Goal: Task Accomplishment & Management: Use online tool/utility

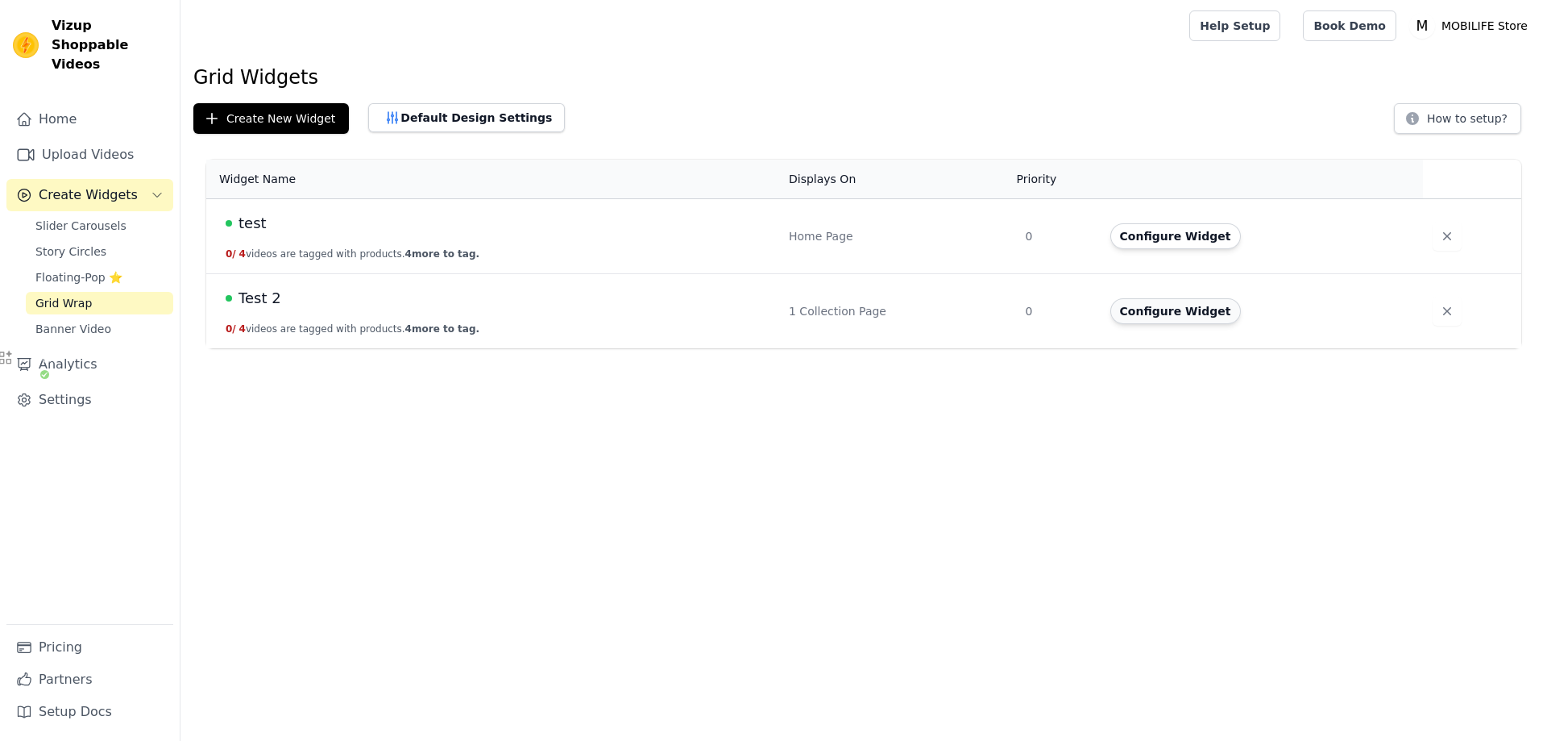
click at [1147, 309] on button "Configure Widget" at bounding box center [1175, 311] width 131 height 26
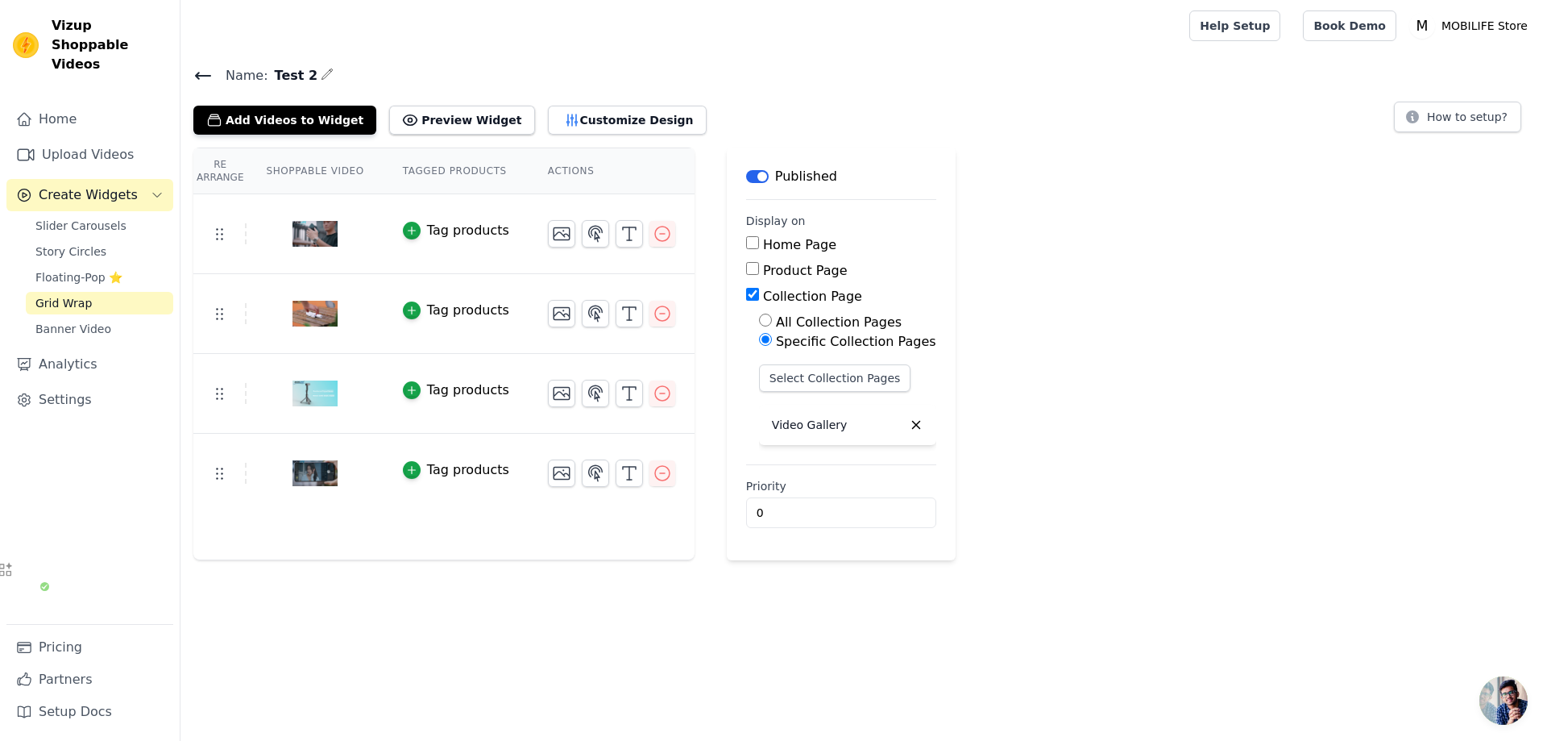
click at [752, 297] on input "Collection Page" at bounding box center [752, 294] width 13 height 13
checkbox input "false"
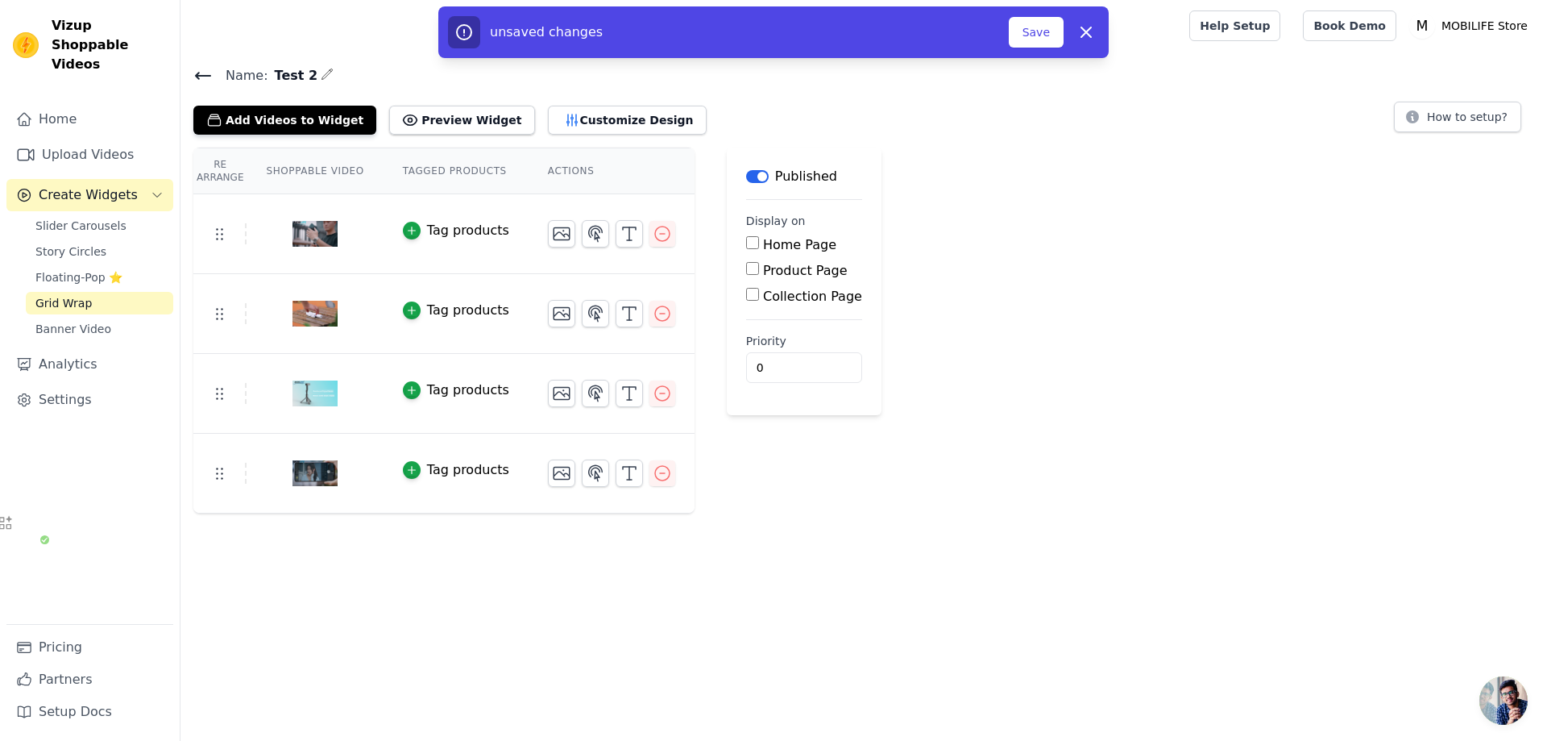
click at [997, 296] on div "Re Arrange Shoppable Video Tagged Products Actions Tag products Tag products Ta…" at bounding box center [864, 330] width 1367 height 366
click at [1035, 34] on button "Save" at bounding box center [1036, 32] width 55 height 31
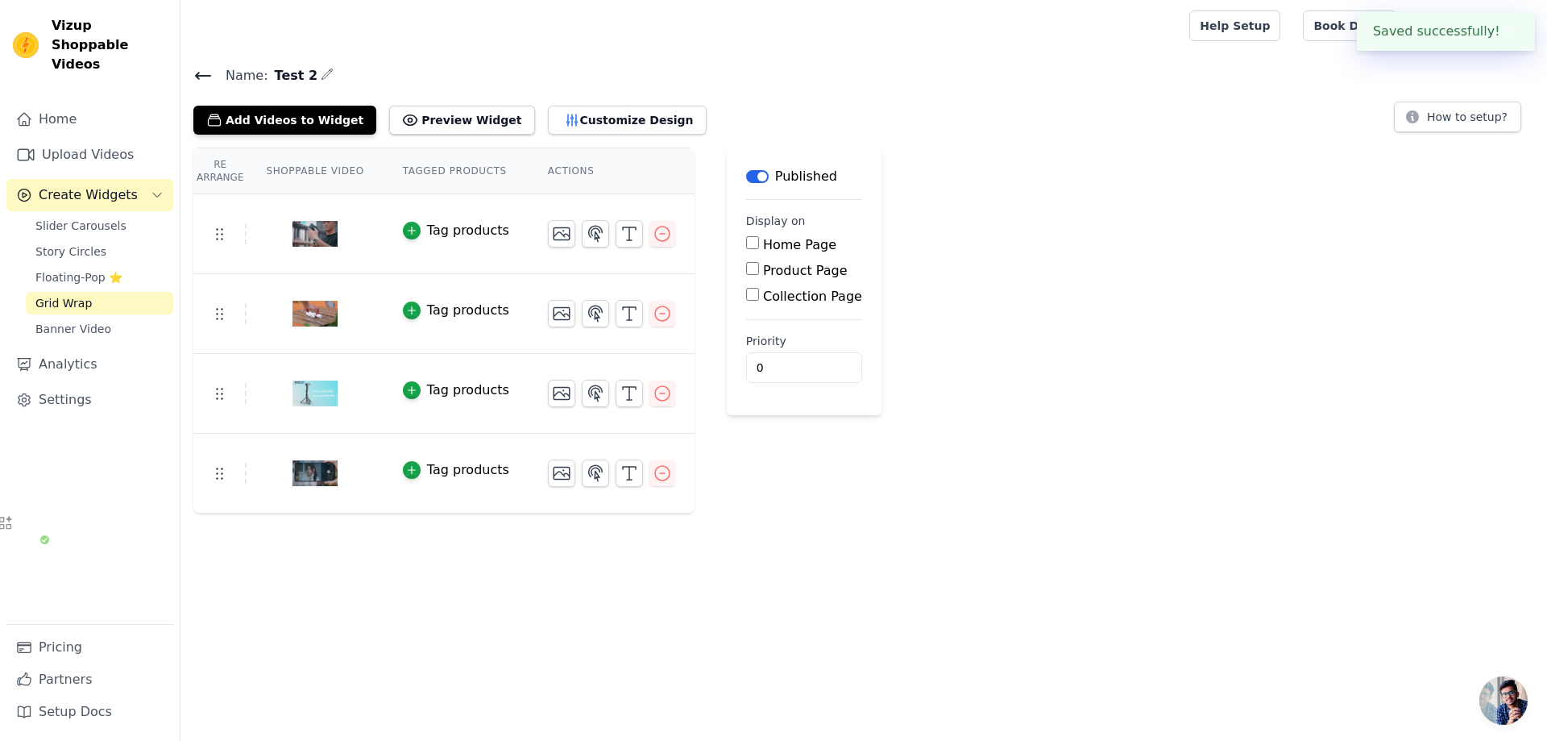
click at [59, 295] on span "Grid Wrap" at bounding box center [63, 303] width 56 height 16
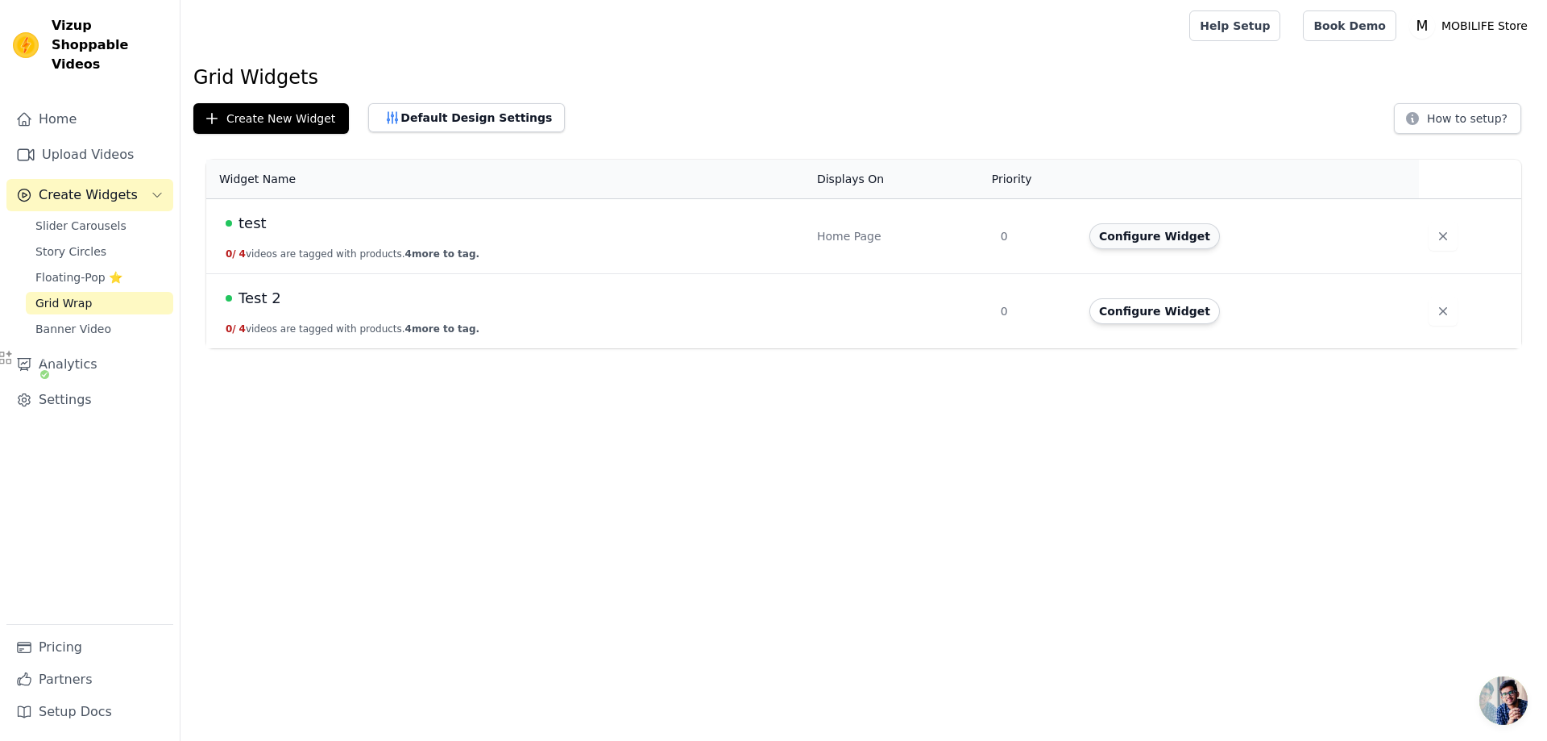
click at [1111, 234] on button "Configure Widget" at bounding box center [1154, 236] width 131 height 26
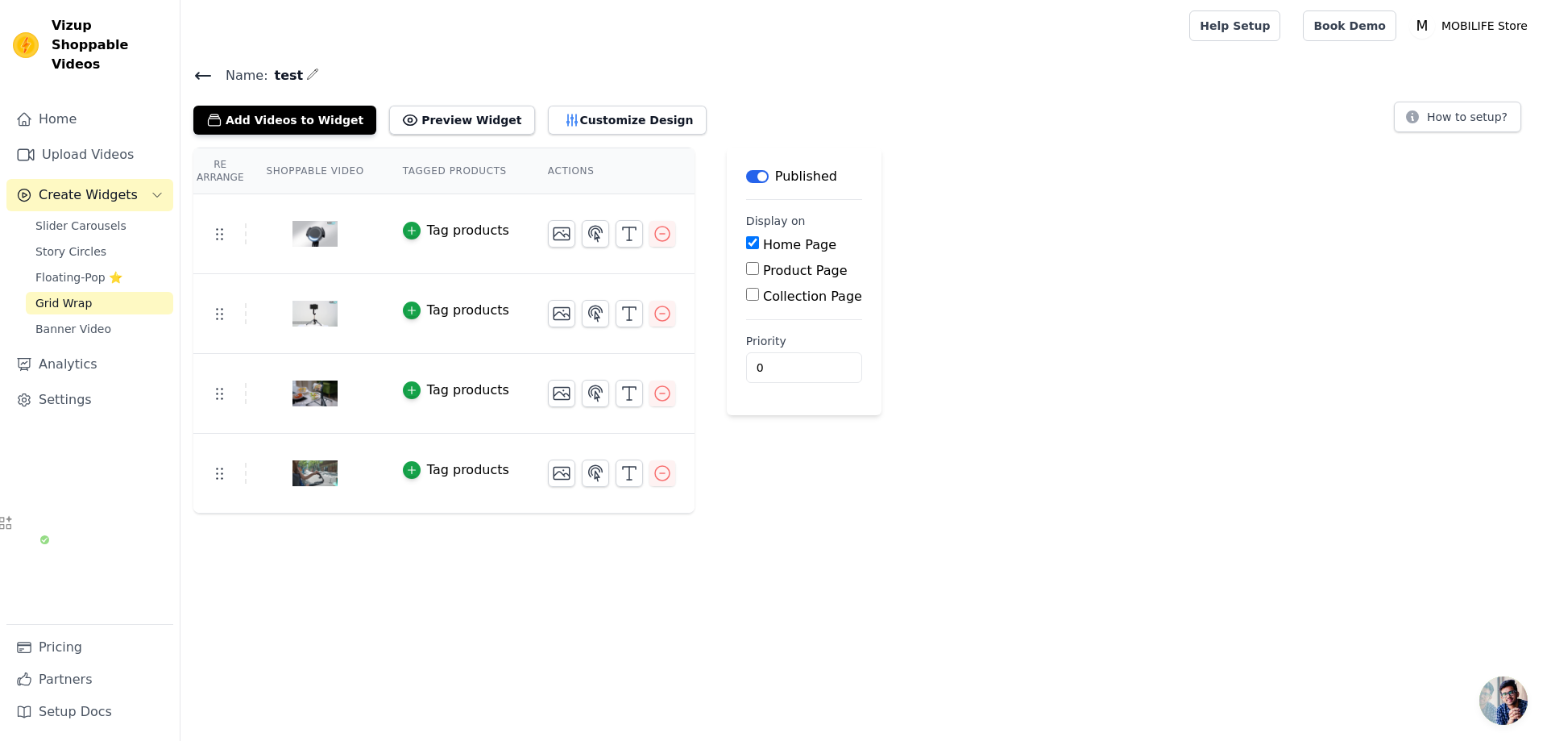
click at [749, 247] on input "Home Page" at bounding box center [752, 242] width 13 height 13
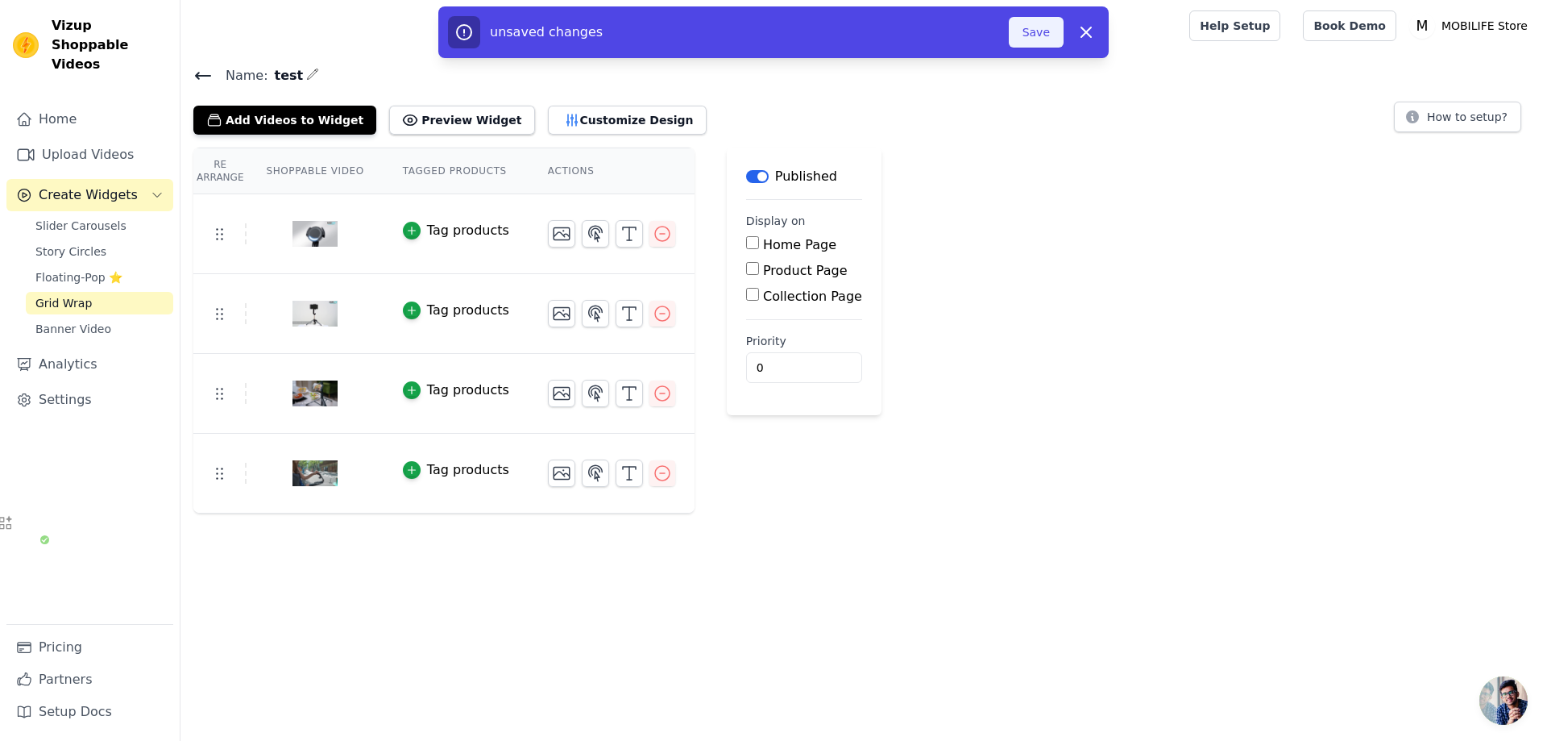
click at [1023, 42] on button "Save" at bounding box center [1036, 32] width 55 height 31
click at [1024, 32] on button "Save" at bounding box center [1036, 32] width 55 height 31
click at [1031, 48] on div "unsaved changes Save Dismiss" at bounding box center [773, 32] width 651 height 32
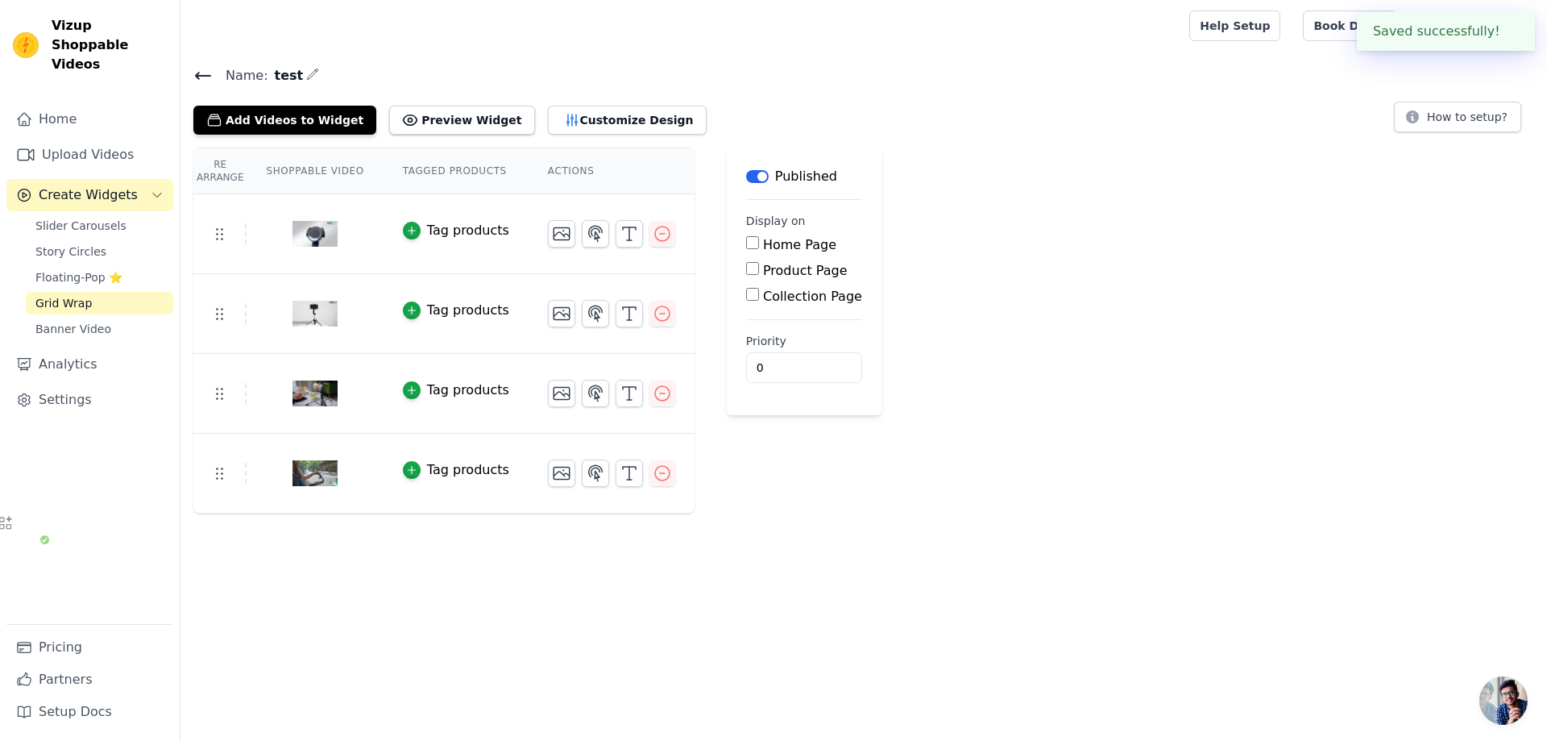
click at [1024, 230] on div "Re Arrange Shoppable Video Tagged Products Actions Tag products Tag products Ta…" at bounding box center [864, 330] width 1367 height 366
click at [749, 176] on button "Label" at bounding box center [757, 176] width 23 height 13
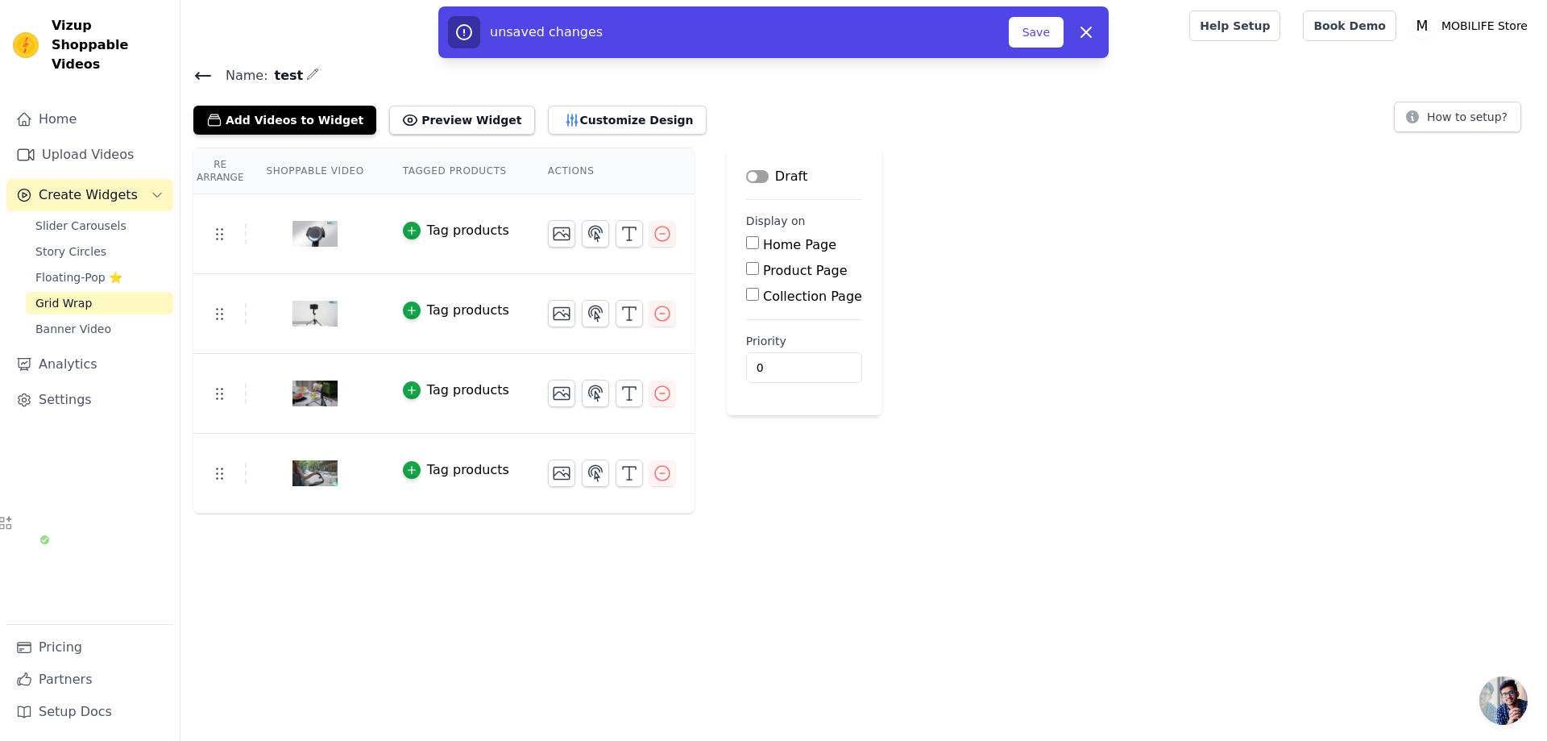
click at [753, 172] on button "Label" at bounding box center [757, 176] width 23 height 13
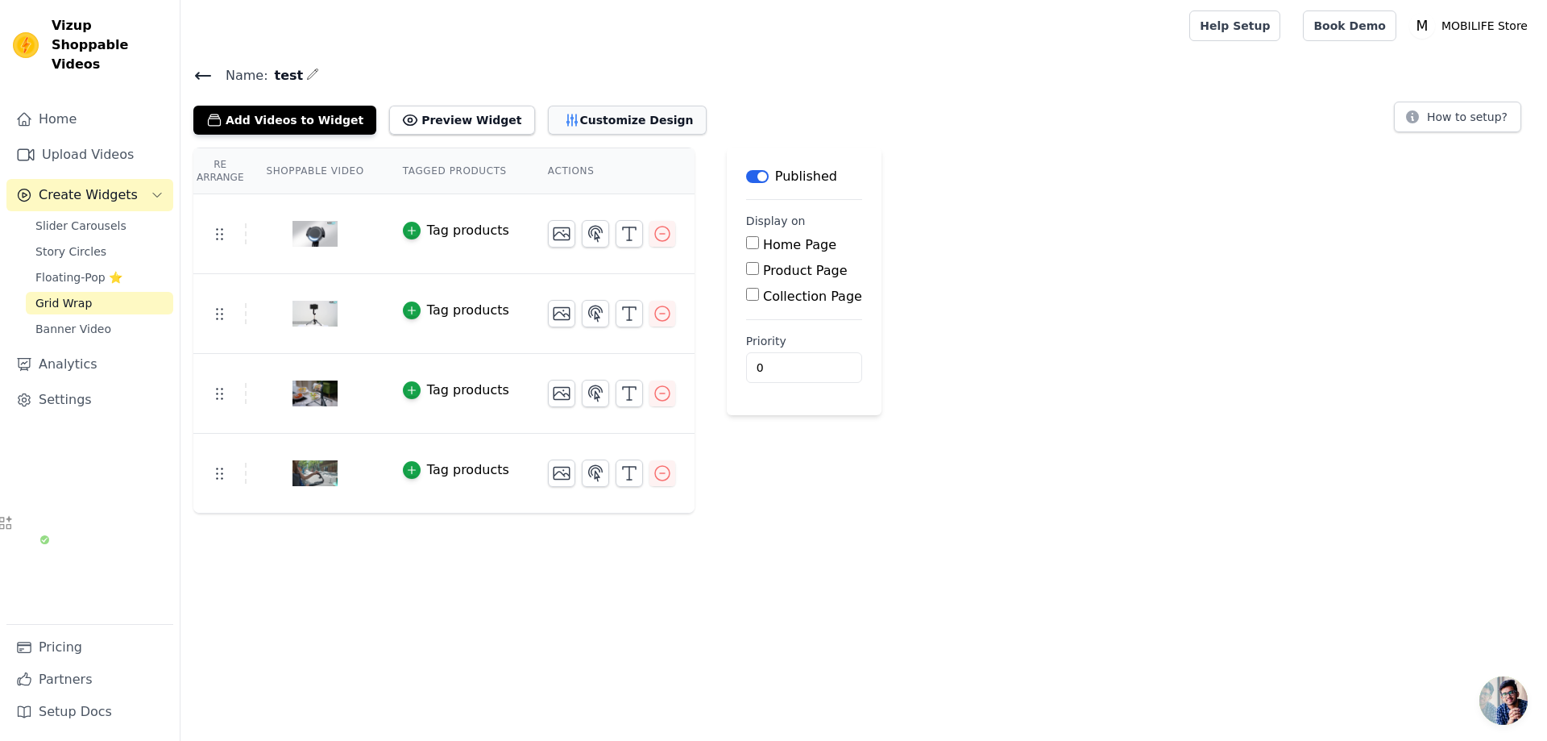
click at [630, 122] on button "Customize Design" at bounding box center [627, 120] width 159 height 29
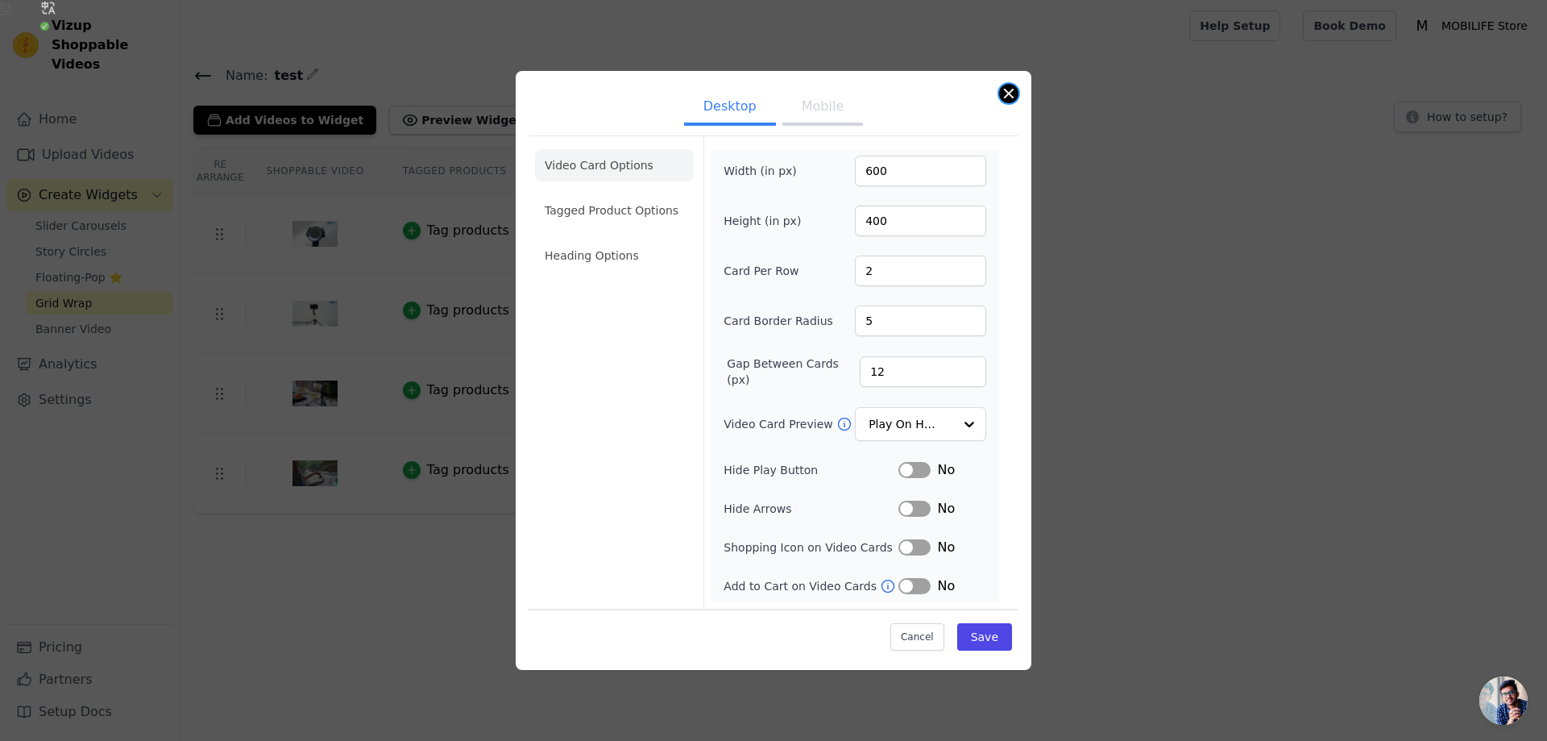
click at [1006, 96] on button "Close modal" at bounding box center [1008, 93] width 19 height 19
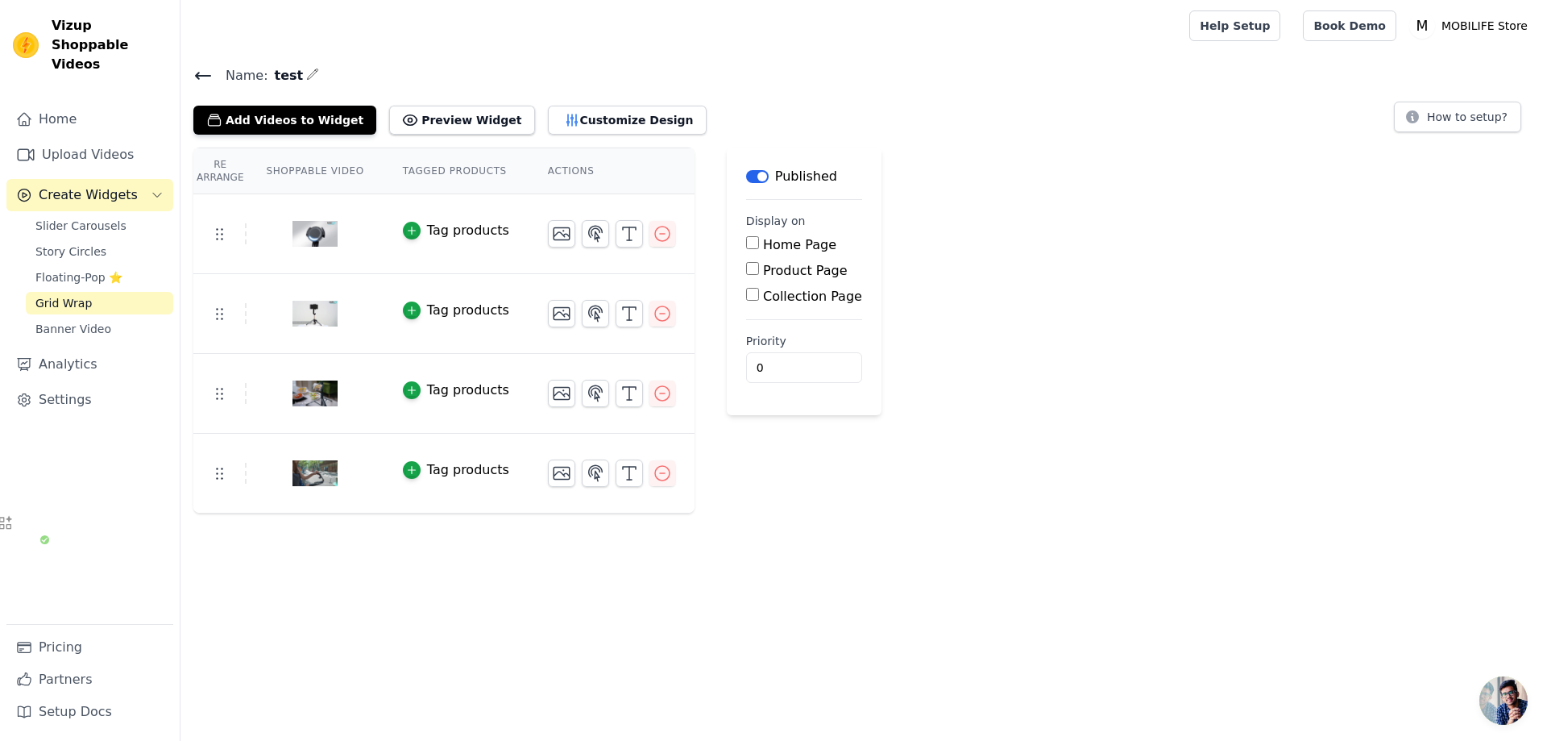
click at [746, 239] on input "Home Page" at bounding box center [752, 242] width 13 height 13
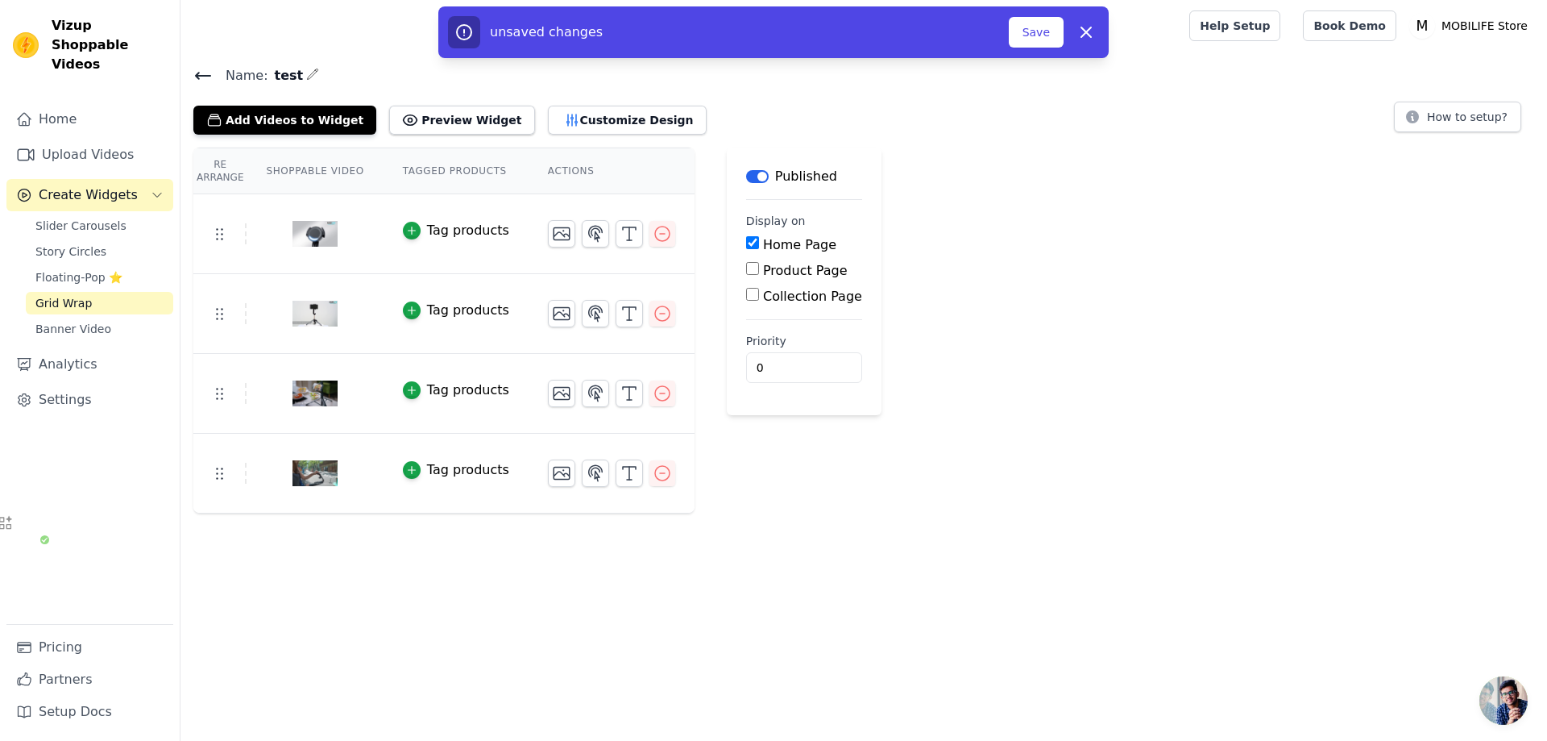
click at [746, 239] on input "Home Page" at bounding box center [752, 242] width 13 height 13
checkbox input "false"
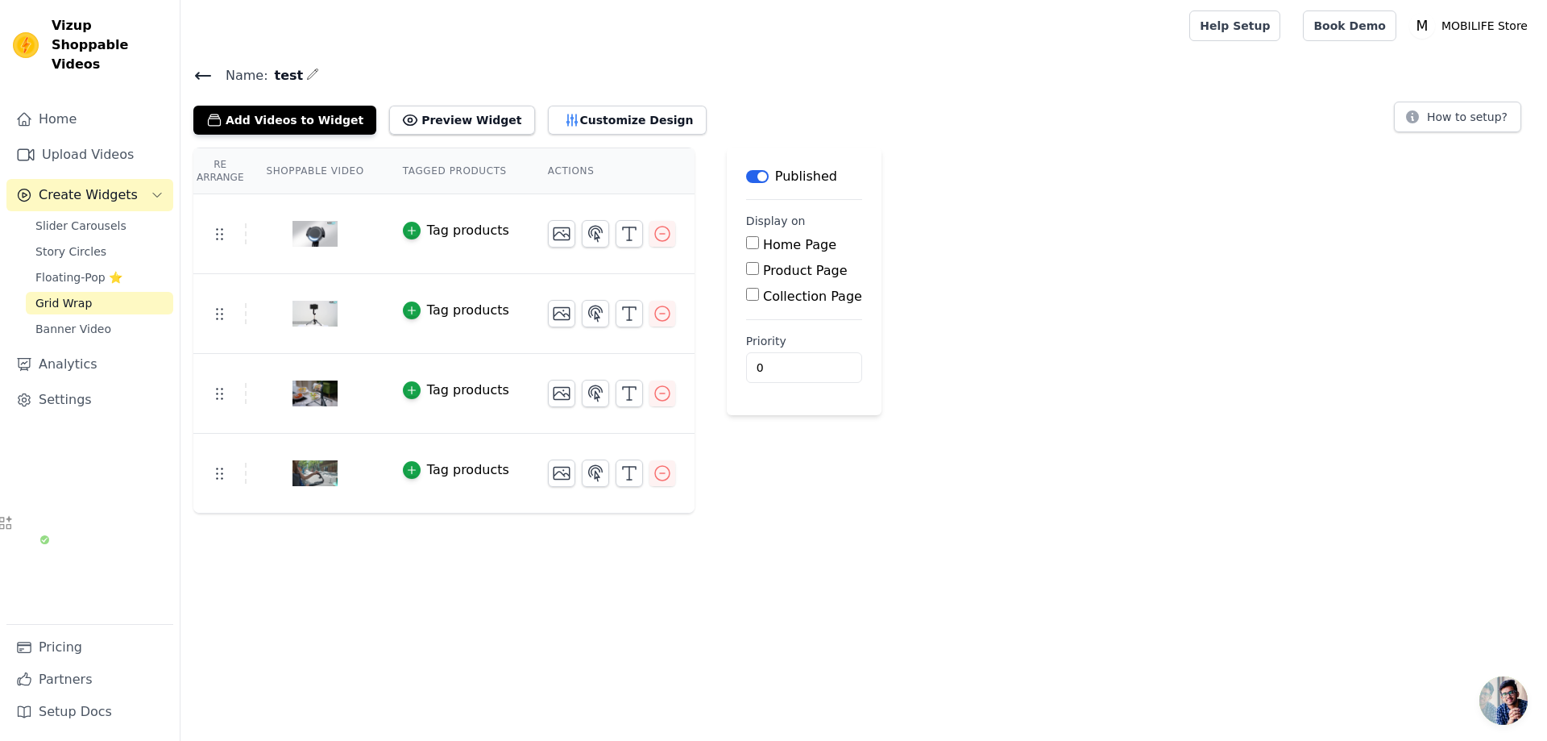
click at [213, 73] on span "Name:" at bounding box center [241, 75] width 56 height 19
click at [205, 73] on icon at bounding box center [202, 75] width 19 height 19
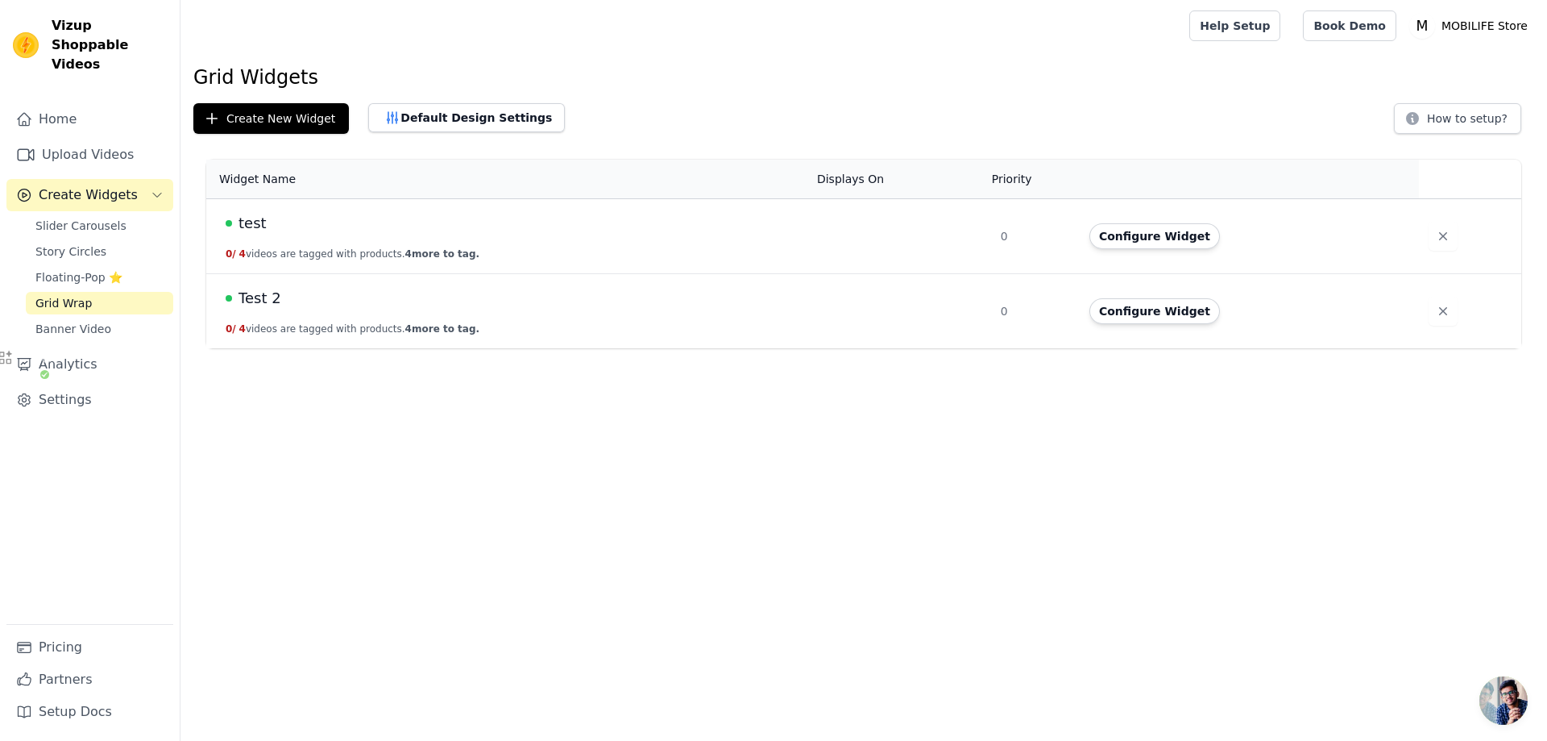
click at [500, 264] on td "test 0 / 4 videos are tagged with products. 4 more to tag." at bounding box center [506, 236] width 601 height 75
click at [1012, 232] on td "0" at bounding box center [1035, 236] width 89 height 75
click at [1167, 240] on button "Configure Widget" at bounding box center [1154, 236] width 131 height 26
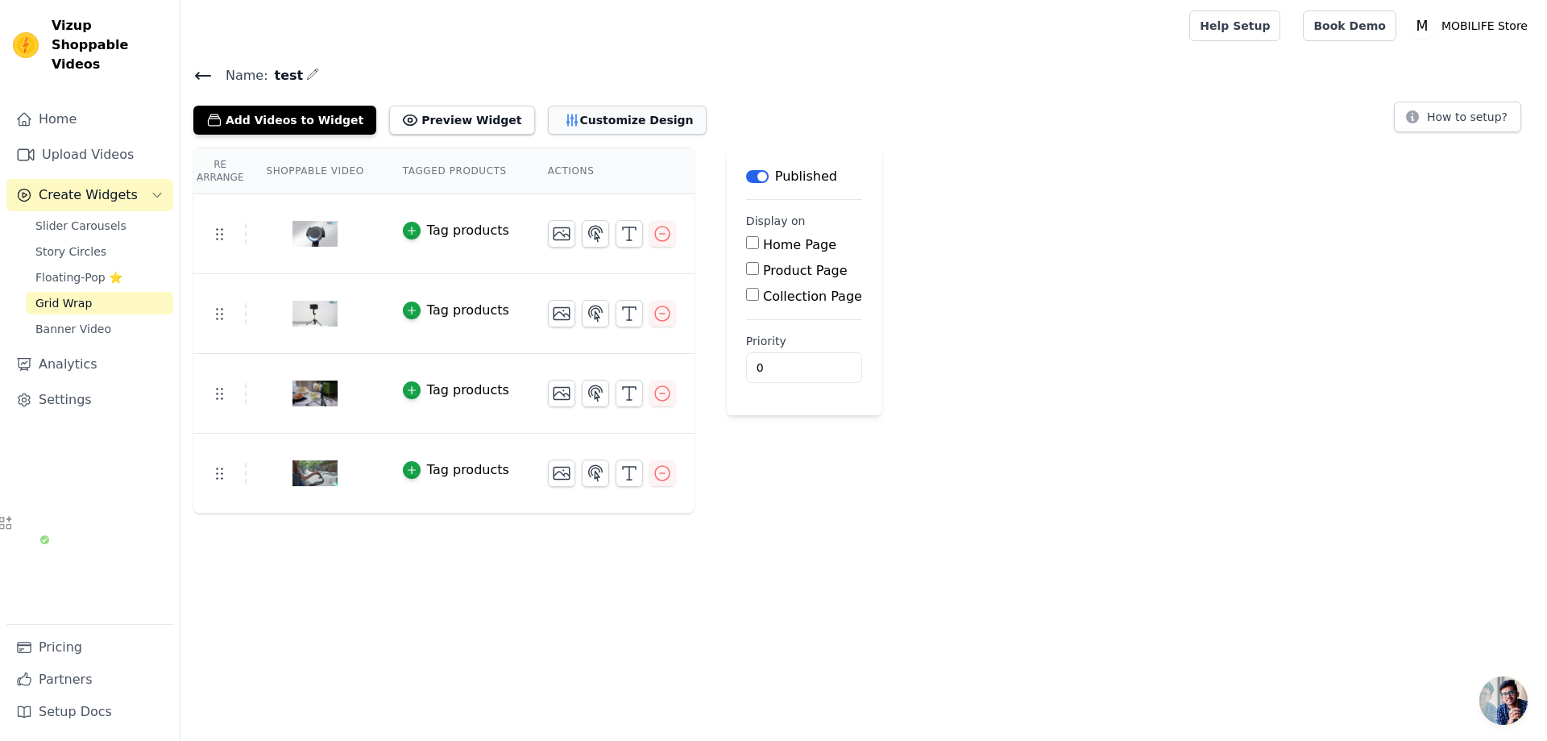
click at [566, 118] on button "Customize Design" at bounding box center [627, 120] width 159 height 29
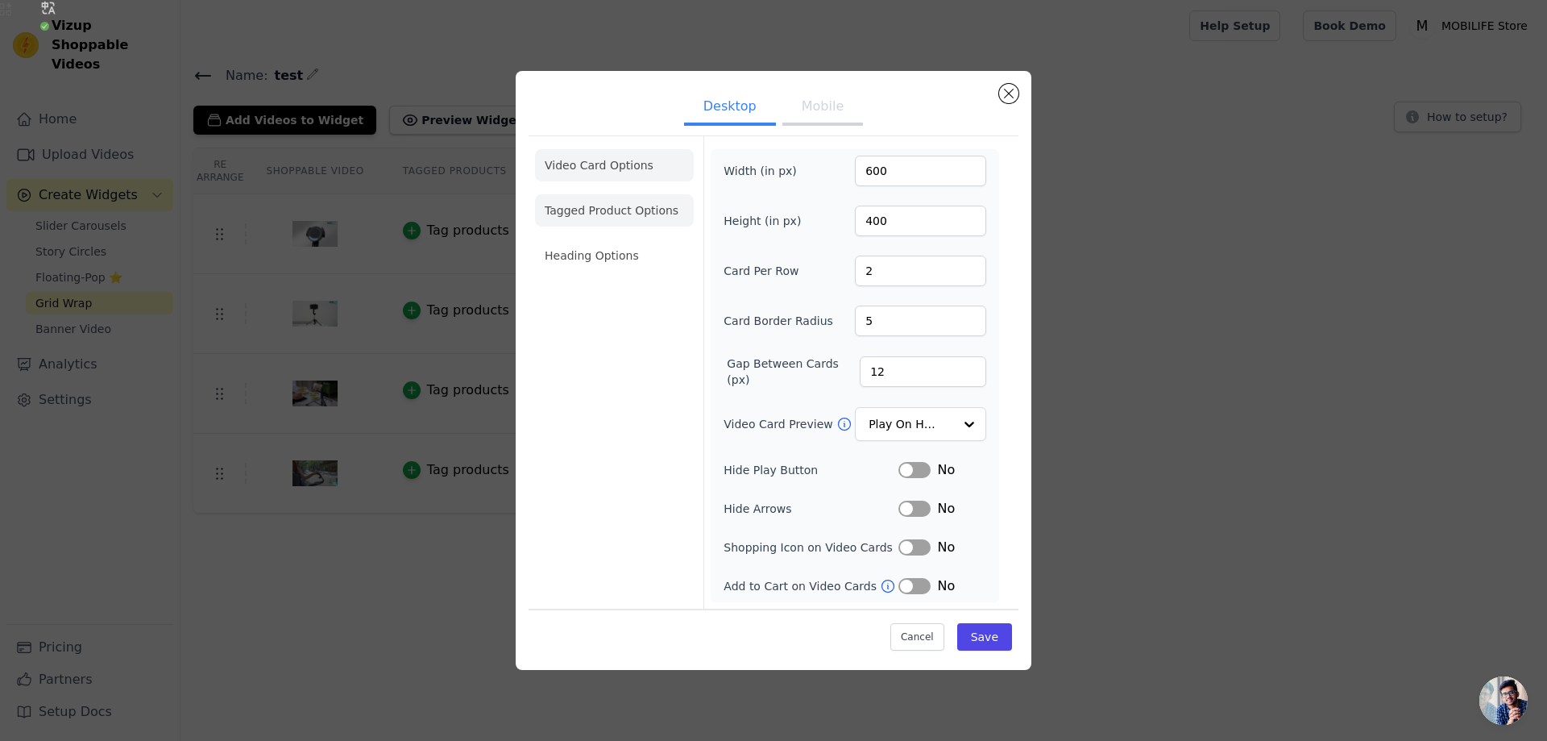
click at [651, 201] on li "Tagged Product Options" at bounding box center [614, 210] width 159 height 32
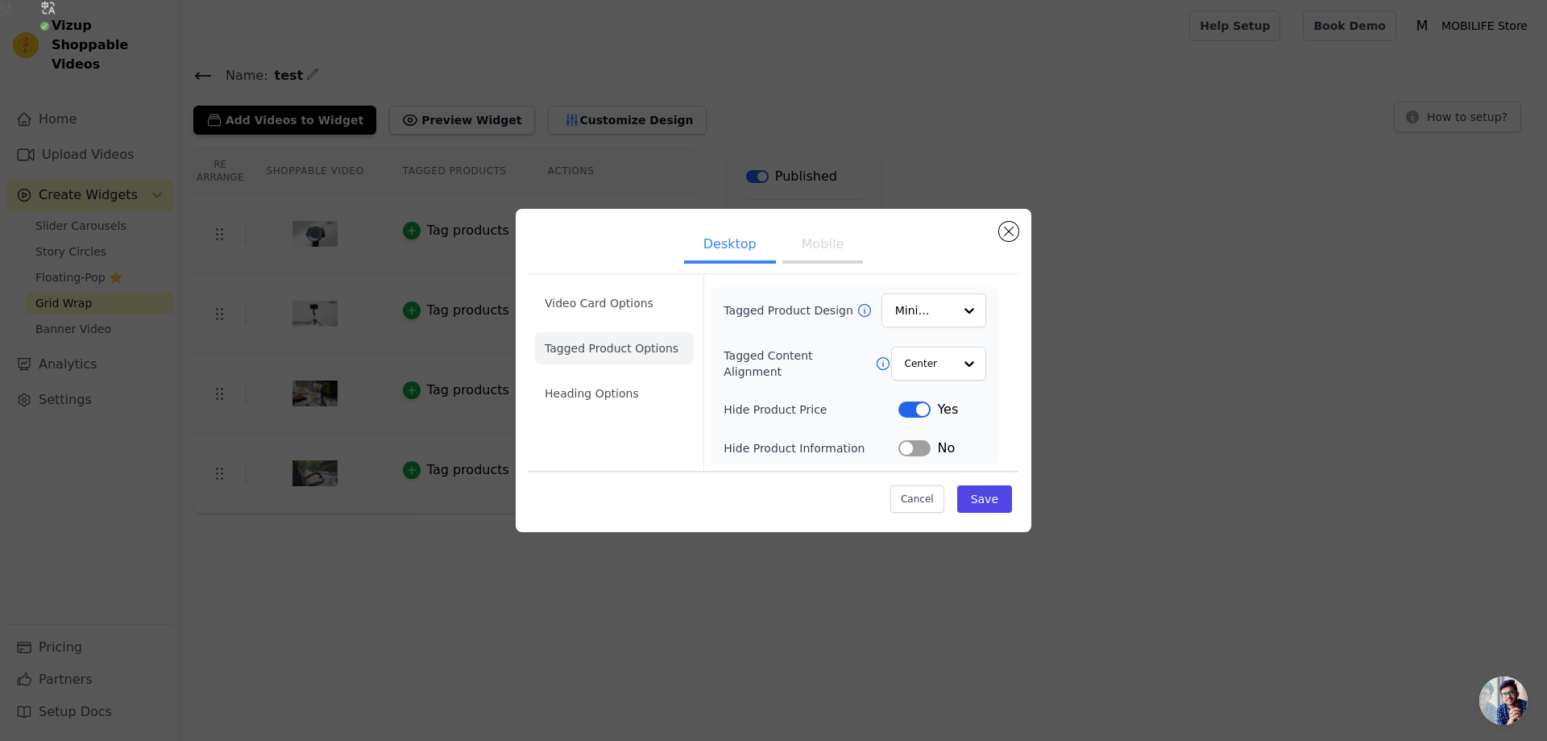
click at [612, 369] on ul "Video Card Options Tagged Product Options Heading Options" at bounding box center [614, 347] width 159 height 135
click at [608, 380] on li "Heading Options" at bounding box center [614, 393] width 159 height 32
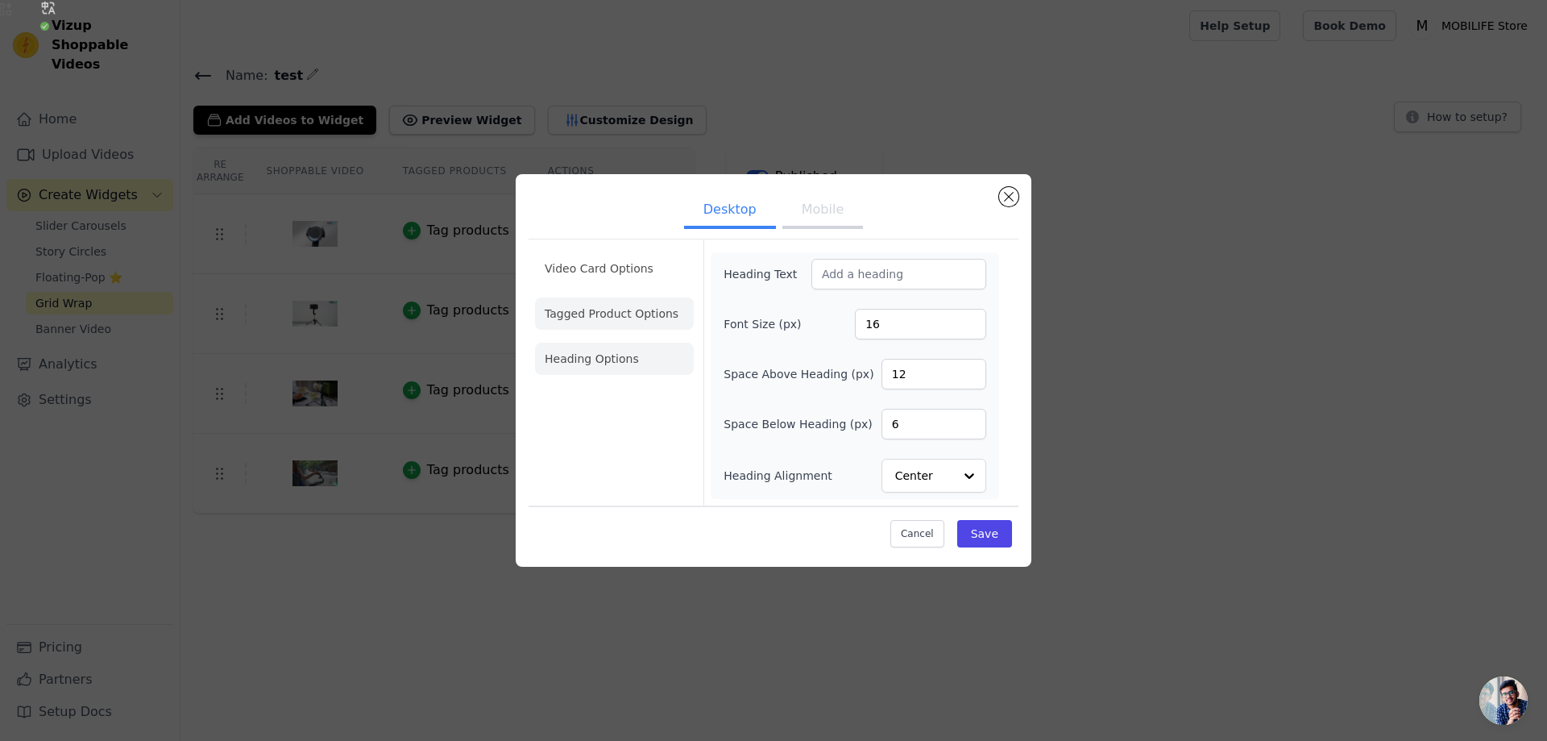
click at [621, 312] on li "Tagged Product Options" at bounding box center [614, 313] width 159 height 32
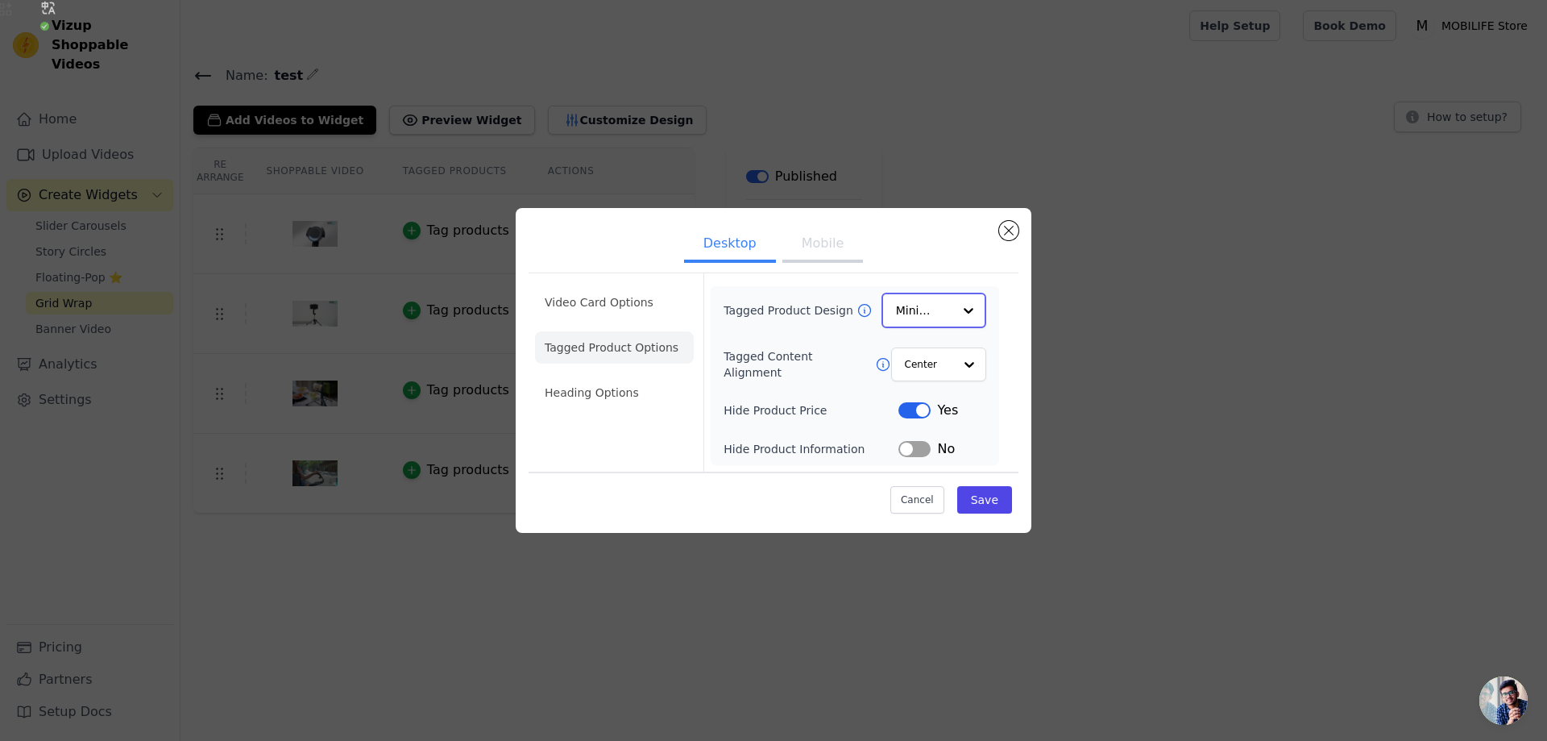
click at [927, 321] on input "Tagged Product Design" at bounding box center [924, 310] width 56 height 32
click at [940, 314] on input "Tagged Product Design" at bounding box center [924, 310] width 56 height 32
click at [1007, 235] on button "Close modal" at bounding box center [1008, 231] width 19 height 19
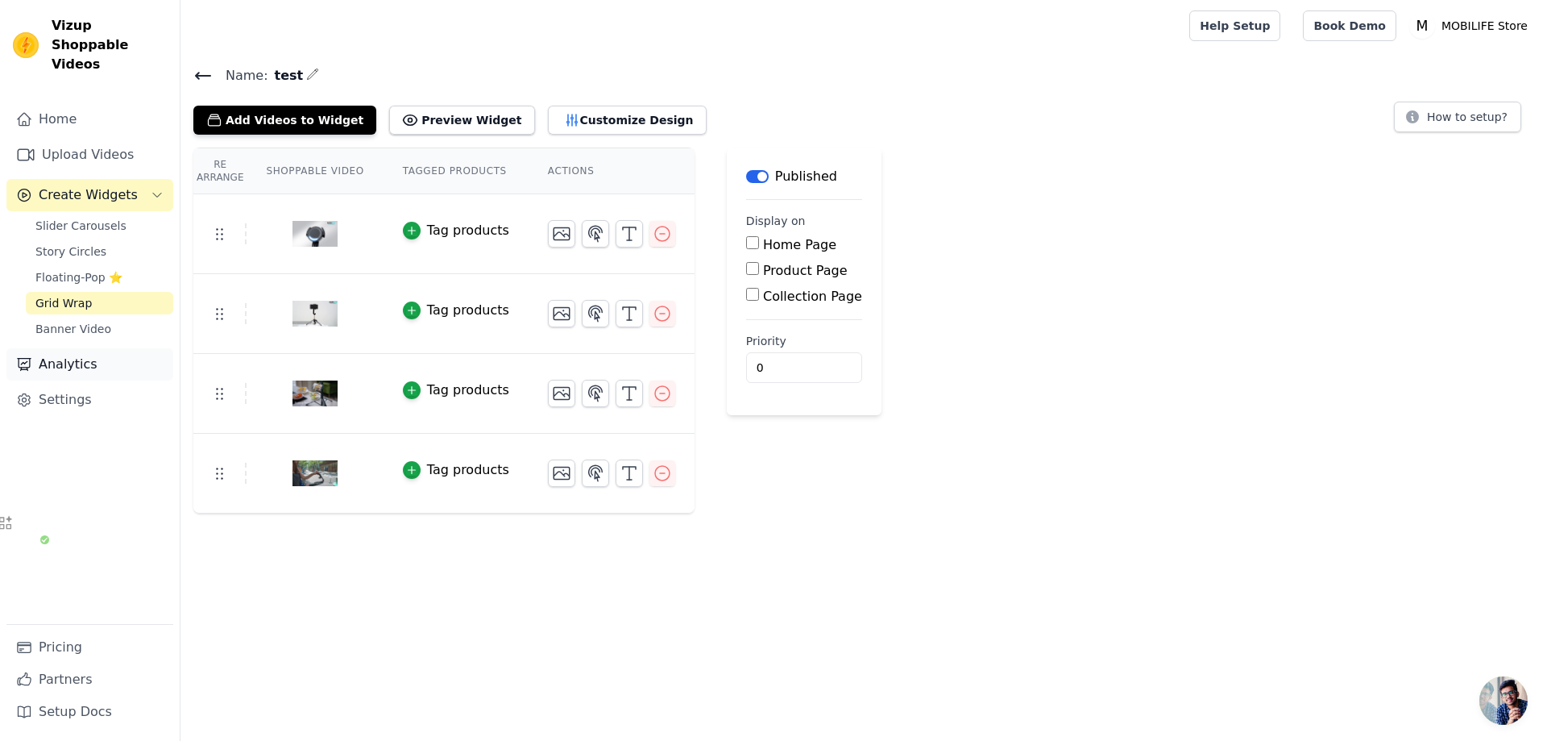
click at [85, 348] on link "Analytics" at bounding box center [89, 364] width 167 height 32
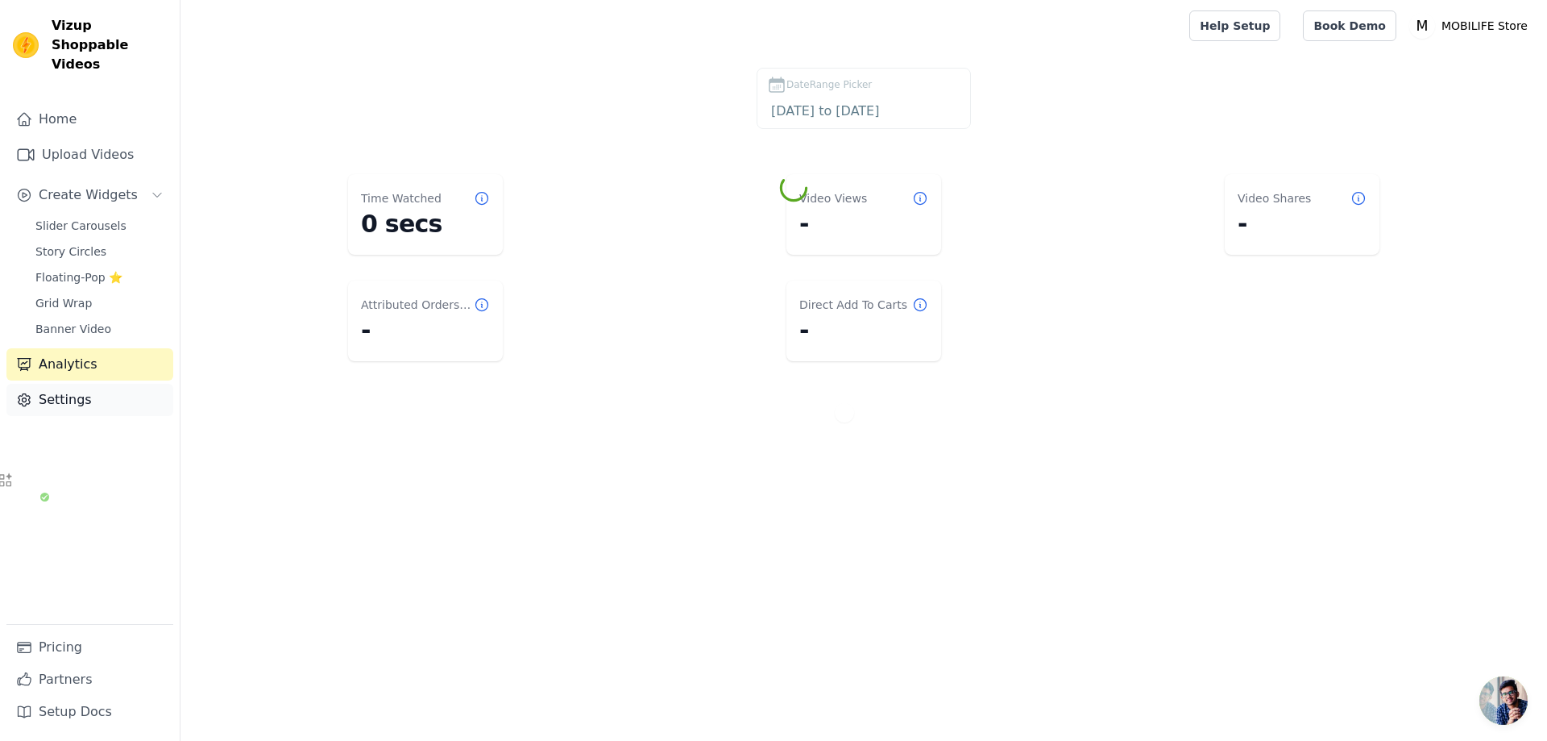
click at [77, 384] on link "Settings" at bounding box center [89, 400] width 167 height 32
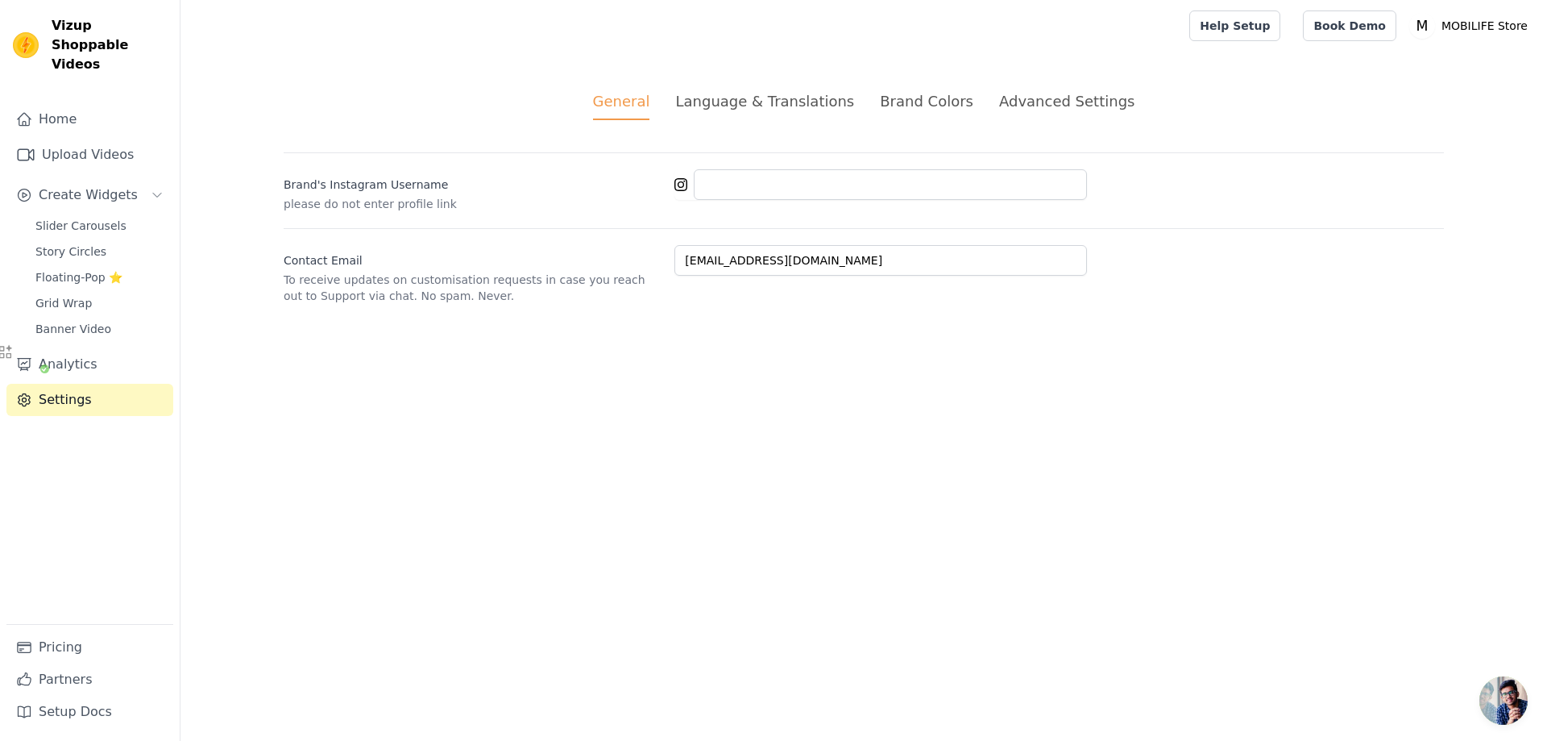
click at [723, 102] on div "Language & Translations" at bounding box center [764, 101] width 179 height 22
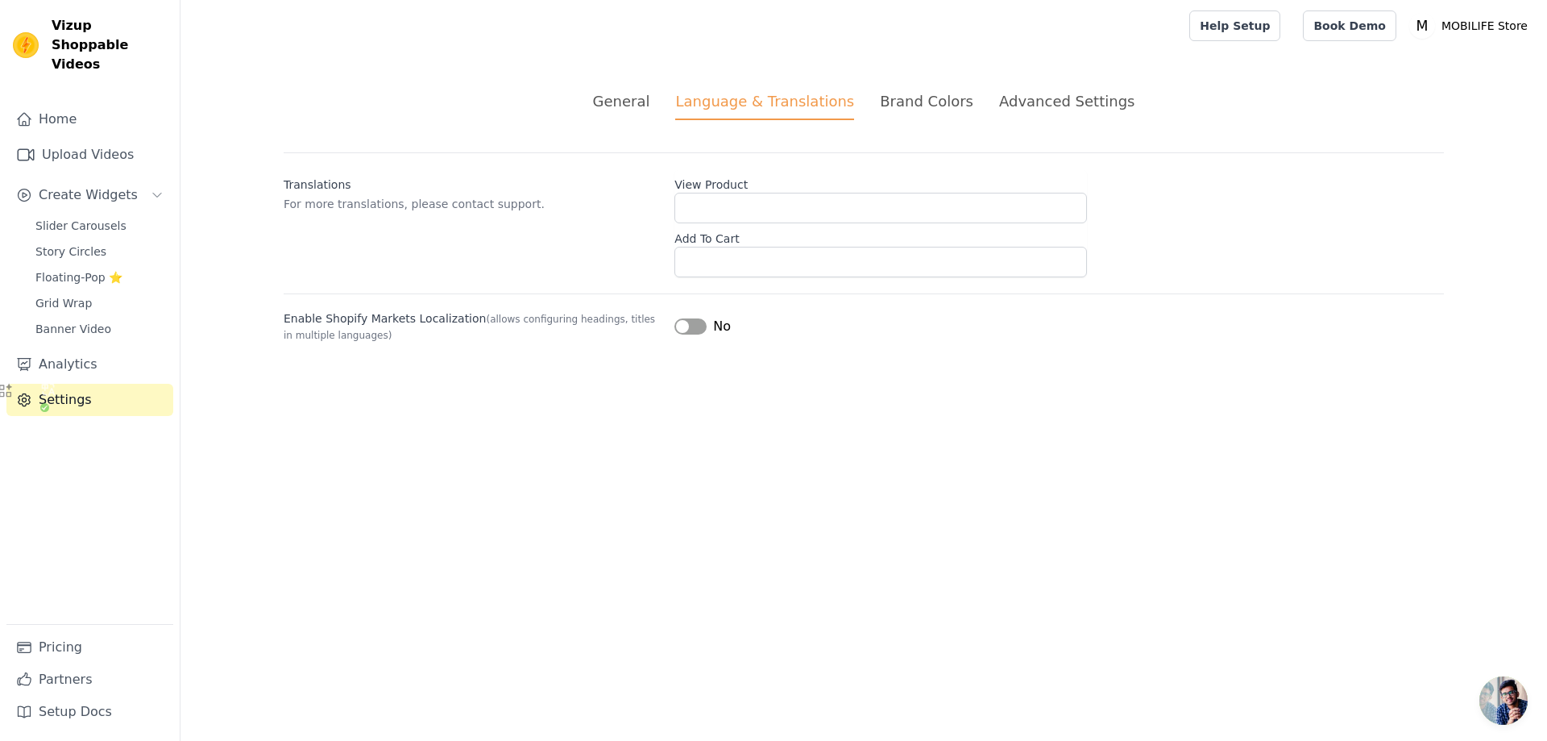
click at [948, 102] on div "Brand Colors" at bounding box center [926, 101] width 93 height 22
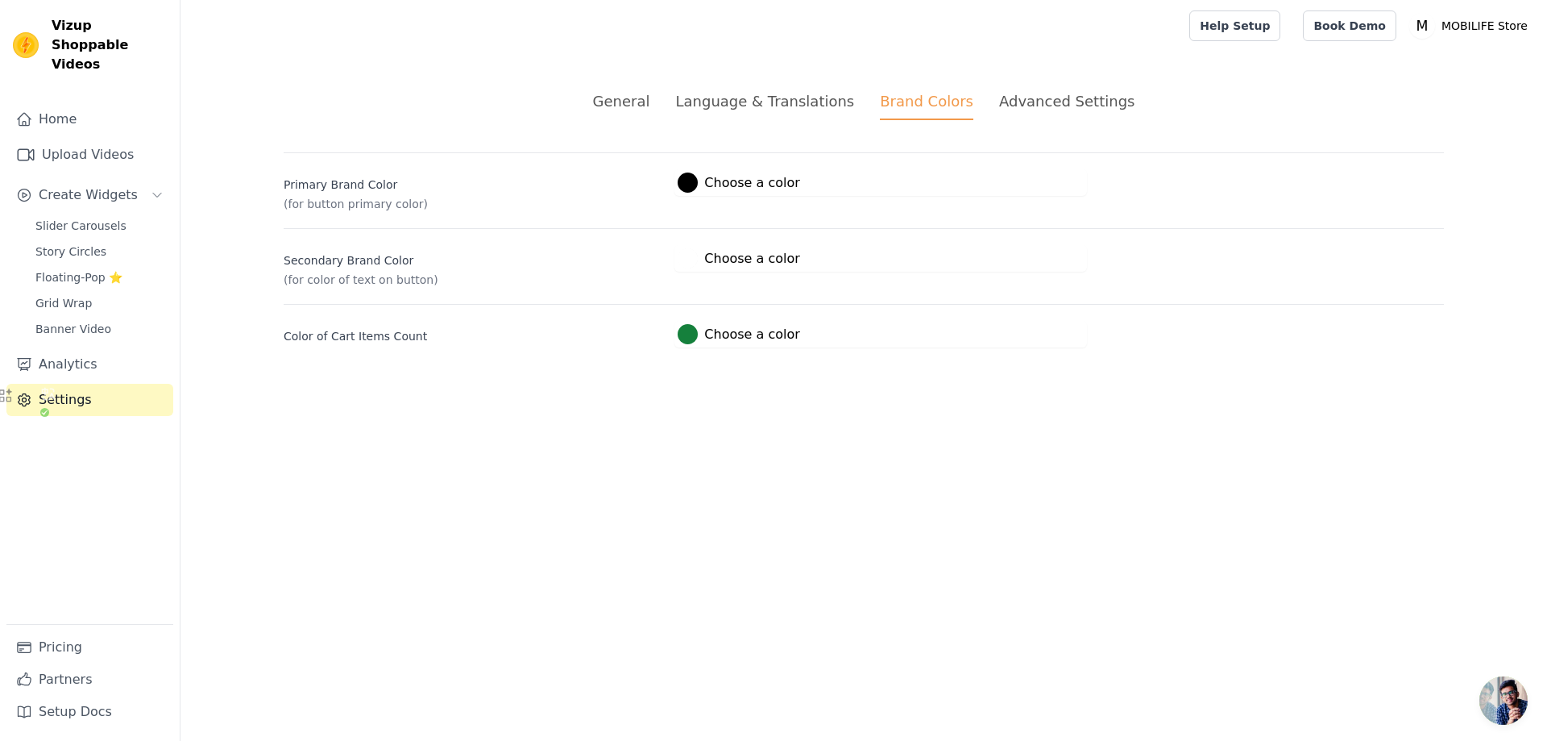
click at [1032, 110] on div "Advanced Settings" at bounding box center [1066, 101] width 135 height 22
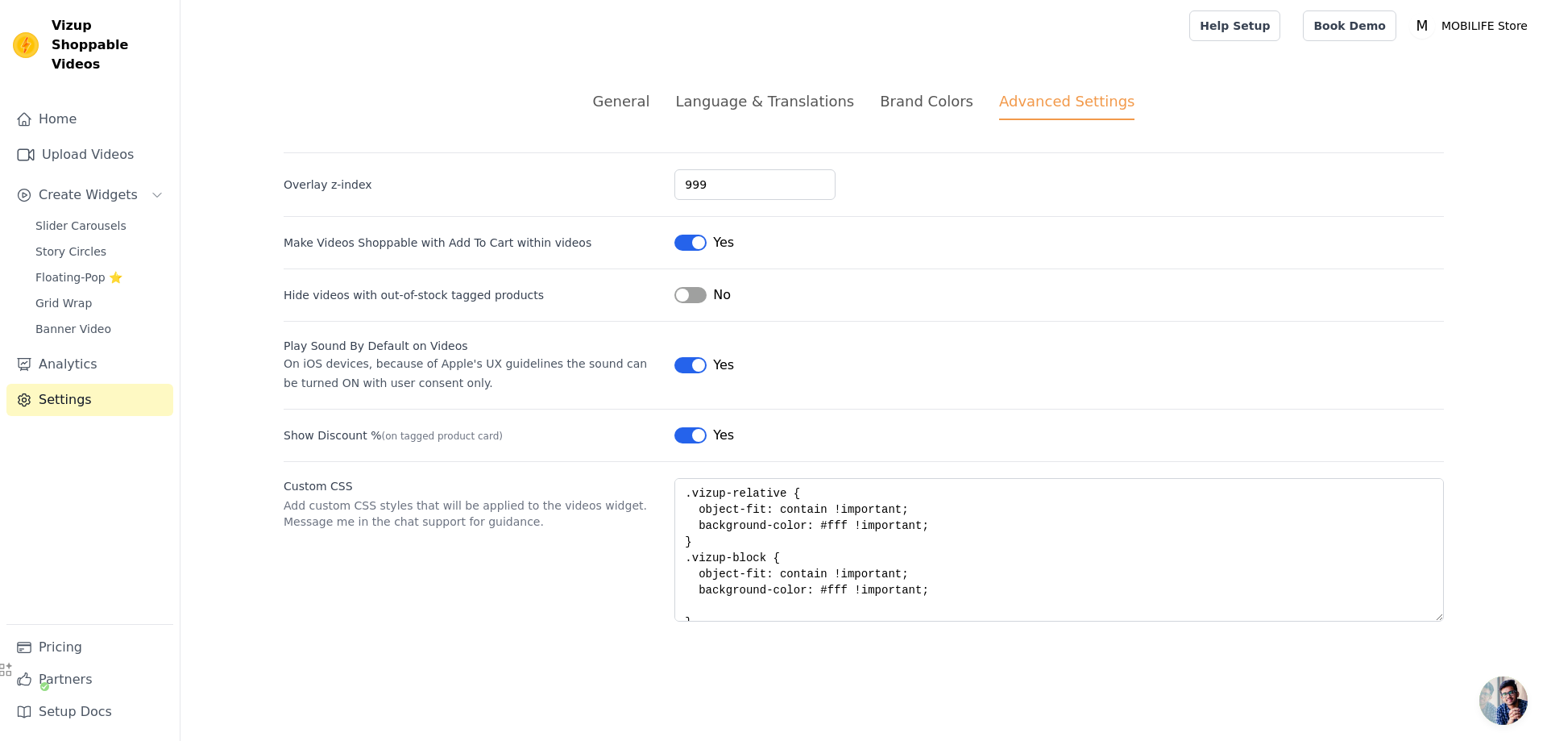
scroll to position [16, 0]
click at [89, 185] on span "Create Widgets" at bounding box center [88, 194] width 99 height 19
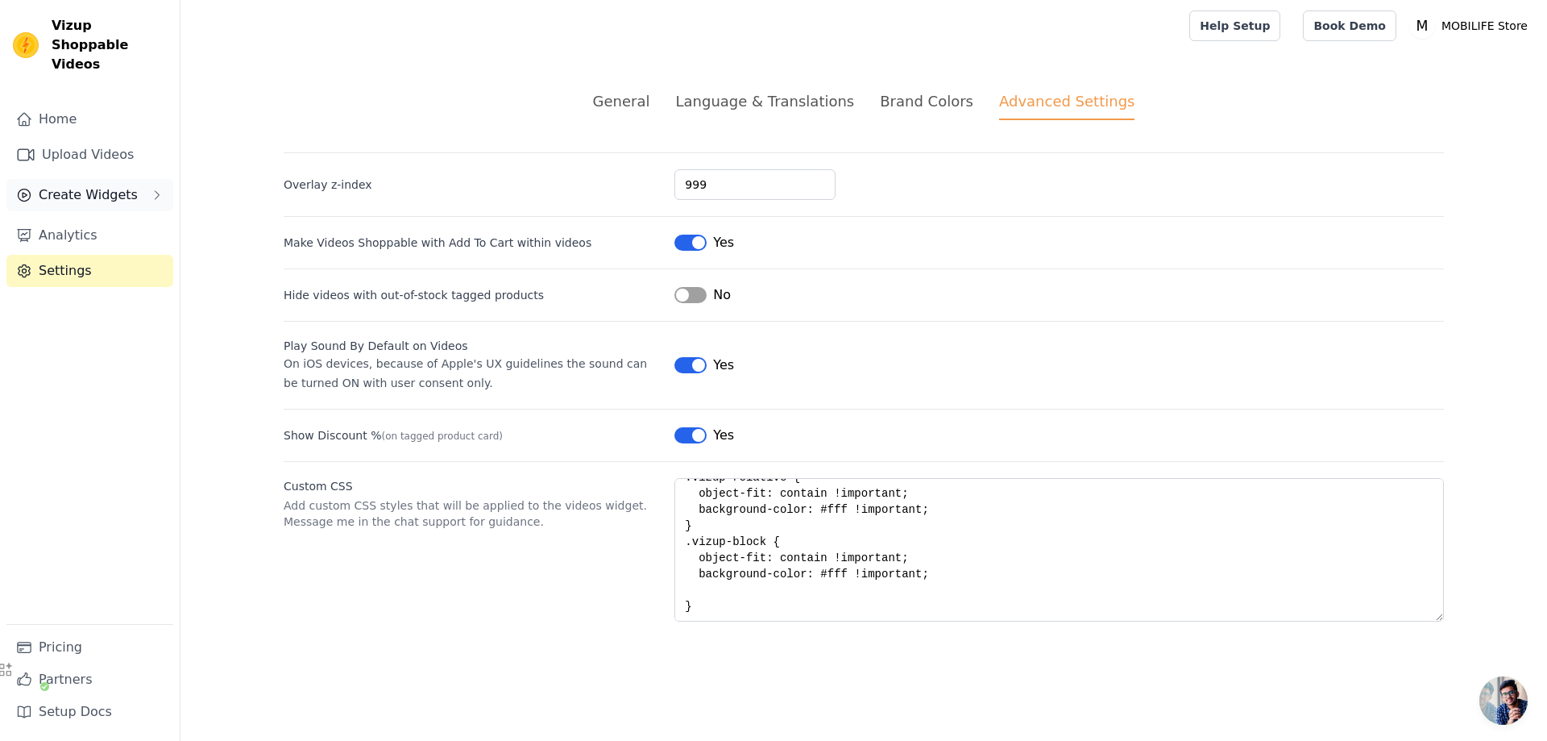
click at [102, 185] on span "Create Widgets" at bounding box center [88, 194] width 99 height 19
